Goal: Transaction & Acquisition: Book appointment/travel/reservation

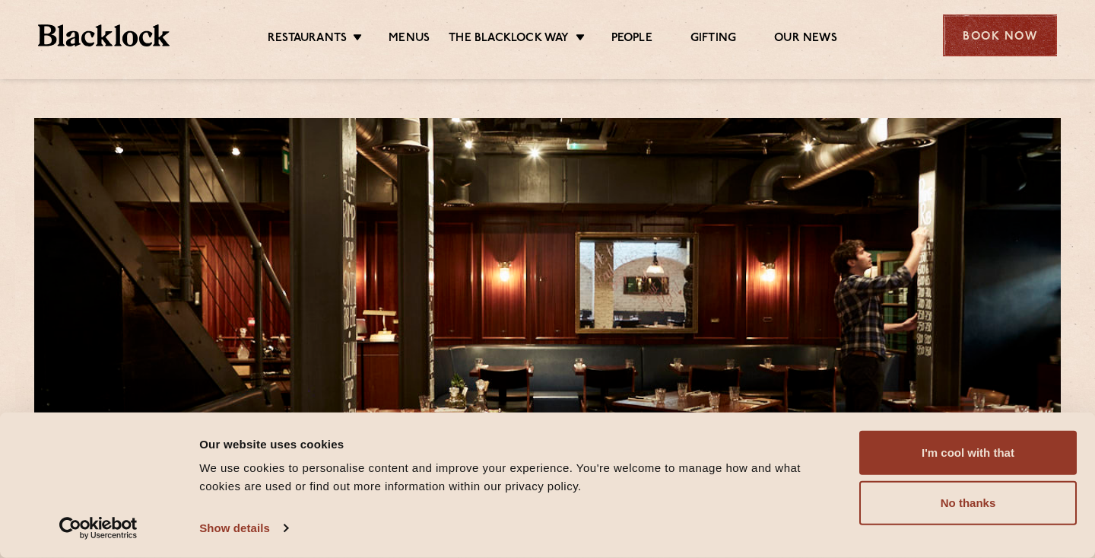
click at [996, 45] on div "Book Now" at bounding box center [1000, 35] width 114 height 42
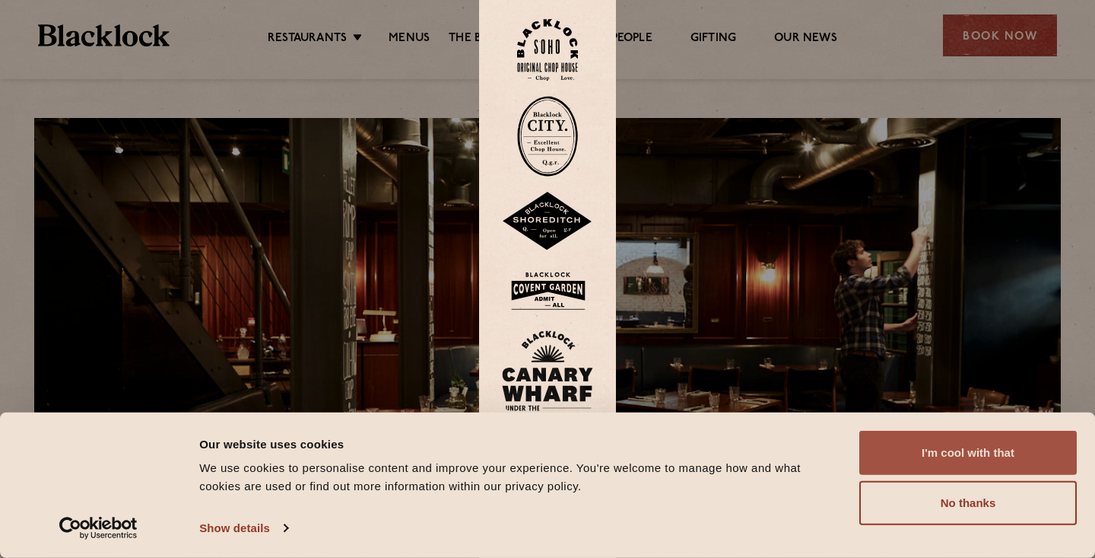
click at [958, 454] on button "I'm cool with that" at bounding box center [968, 453] width 218 height 44
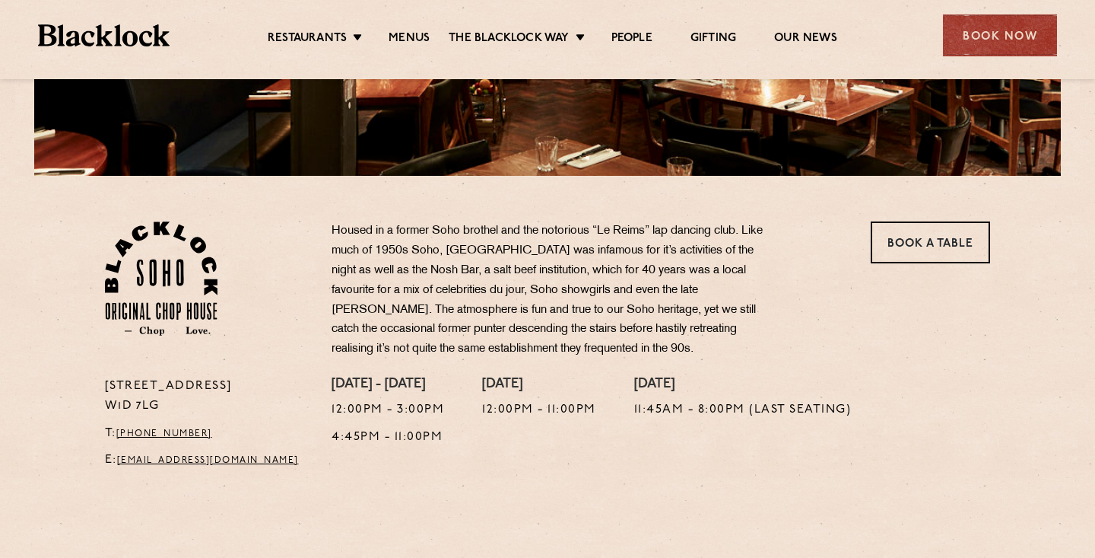
scroll to position [369, 0]
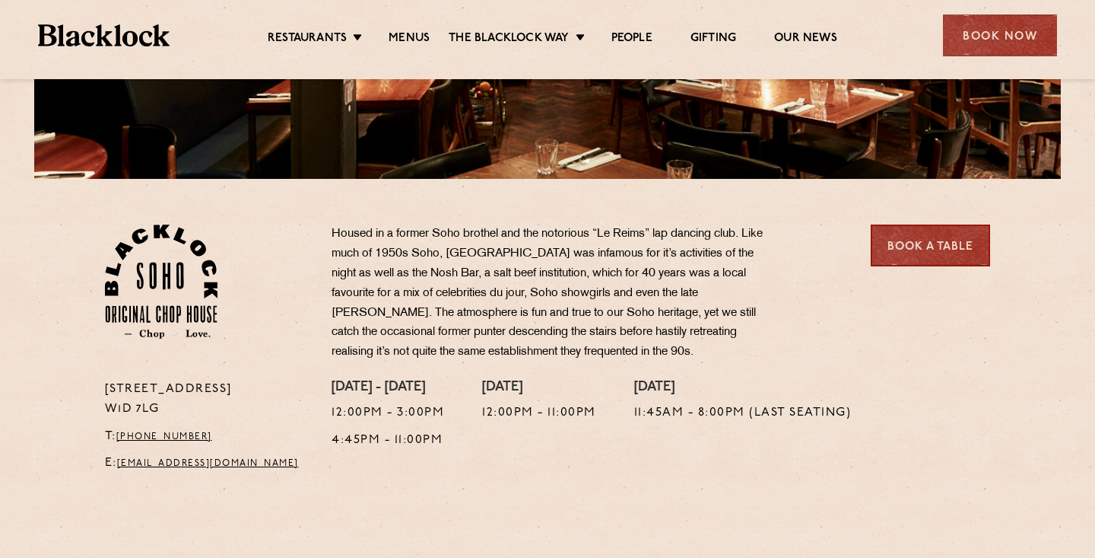
click at [919, 258] on link "Book a Table" at bounding box center [930, 245] width 119 height 42
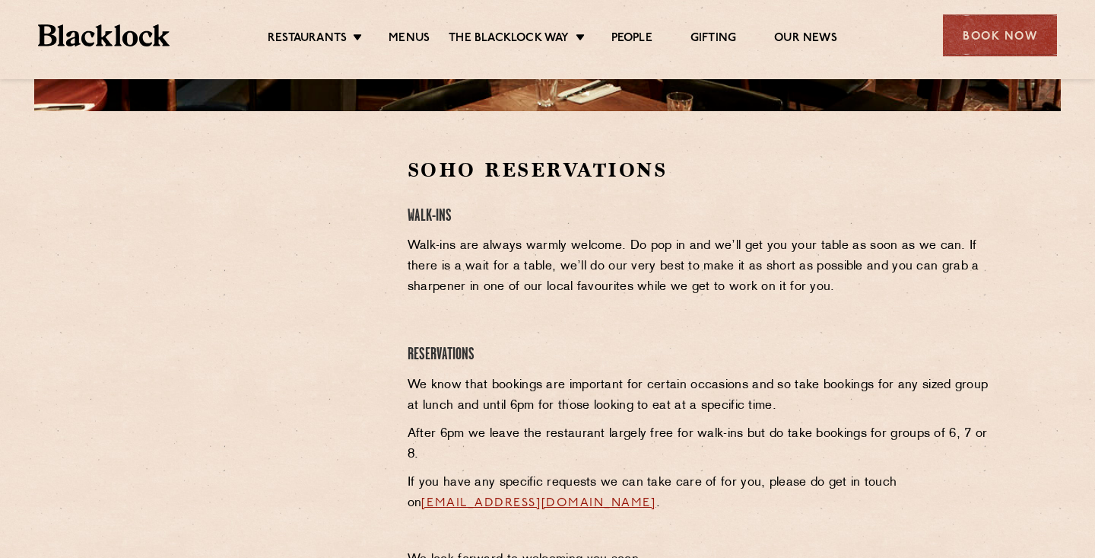
scroll to position [552, 0]
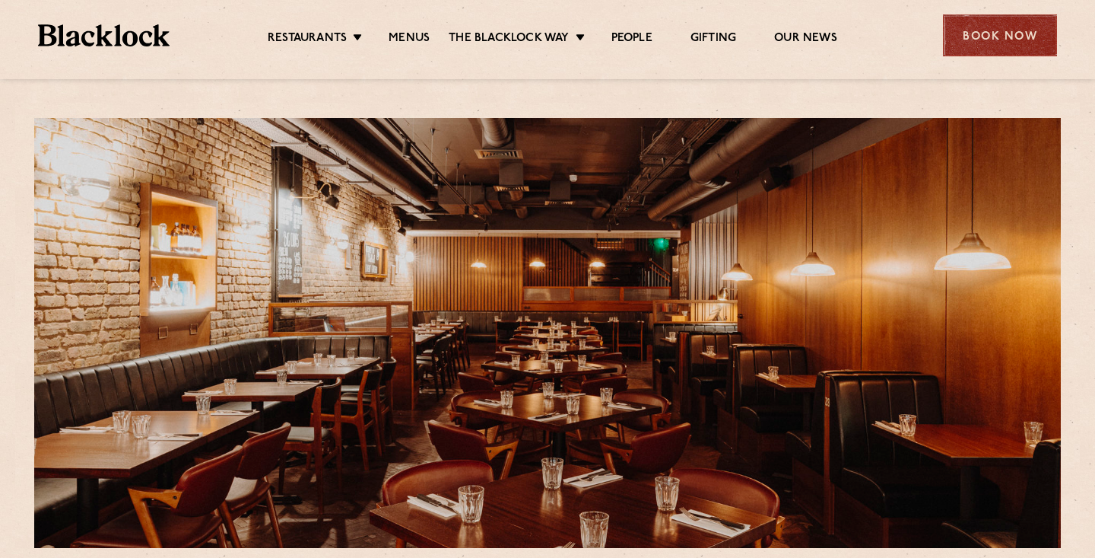
click at [999, 41] on div "Book Now" at bounding box center [1000, 35] width 114 height 42
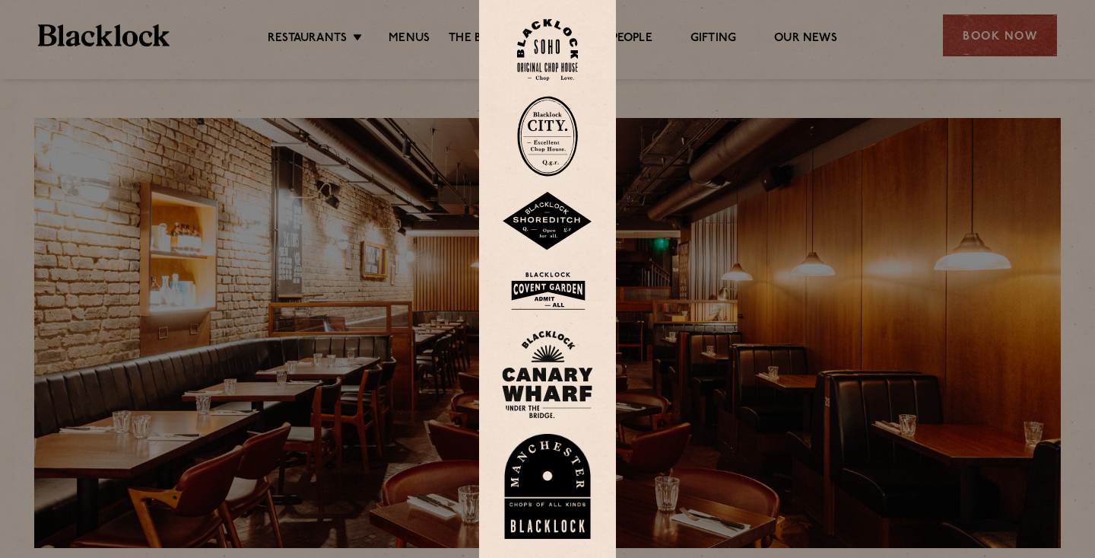
click at [946, 108] on div at bounding box center [547, 279] width 1095 height 558
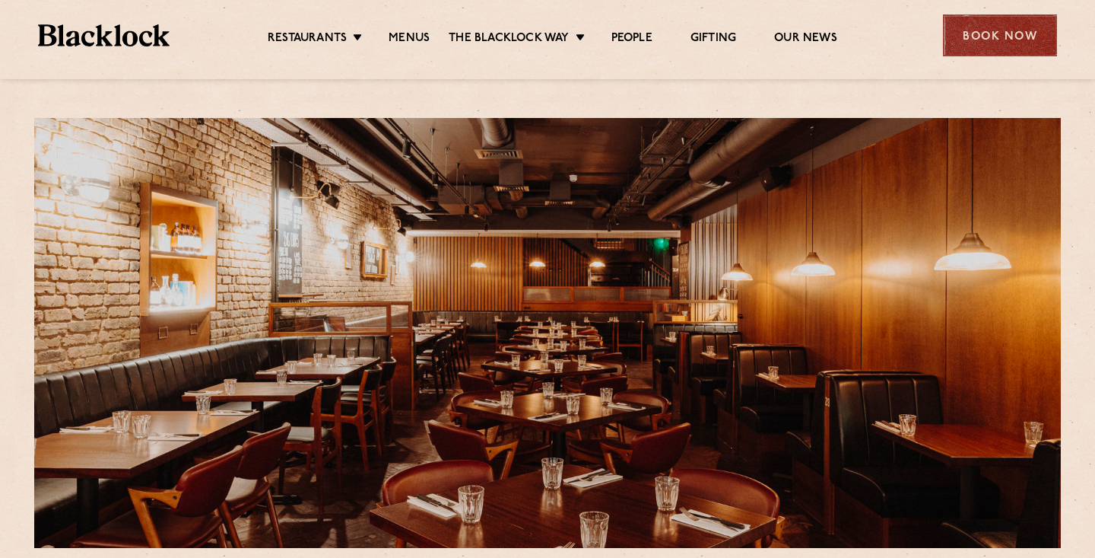
click at [1012, 36] on div "Book Now" at bounding box center [1000, 35] width 114 height 42
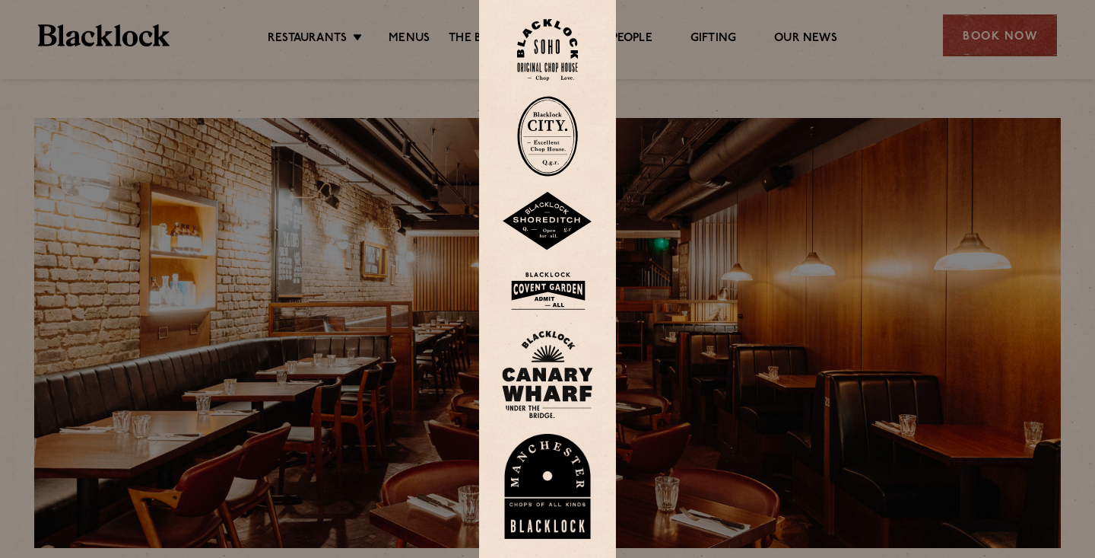
scroll to position [350, 0]
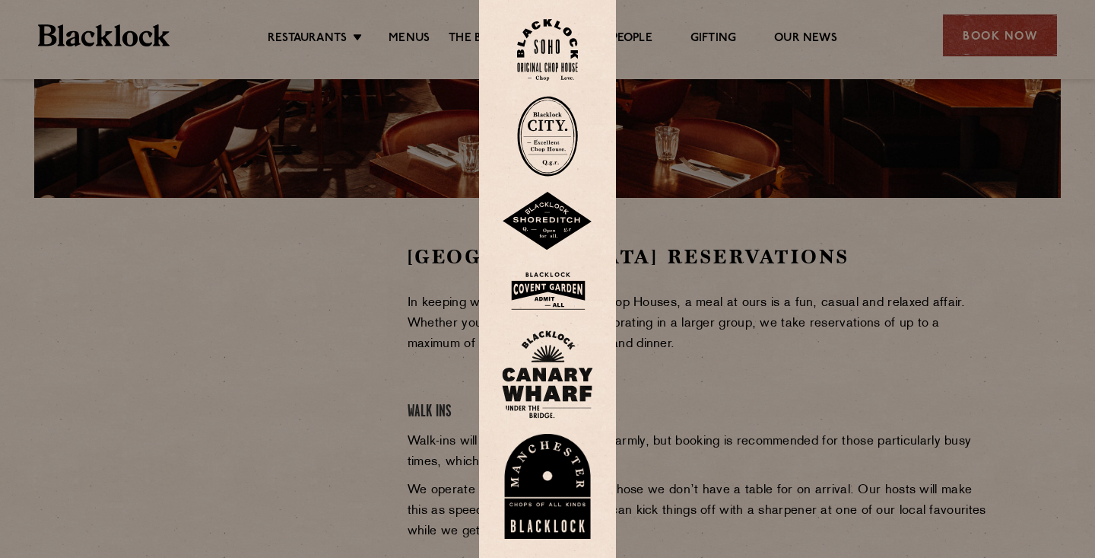
click at [273, 392] on div at bounding box center [547, 279] width 1095 height 558
